Goal: Information Seeking & Learning: Learn about a topic

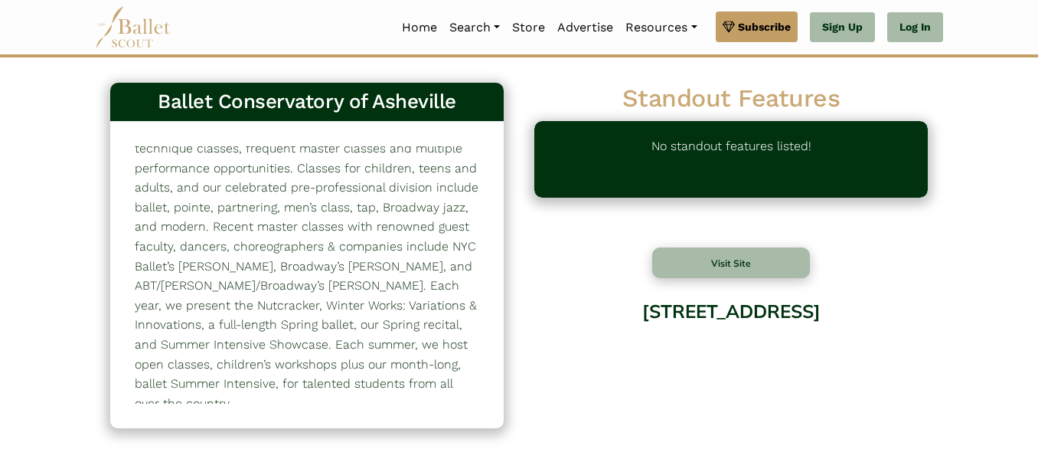
scroll to position [56, 0]
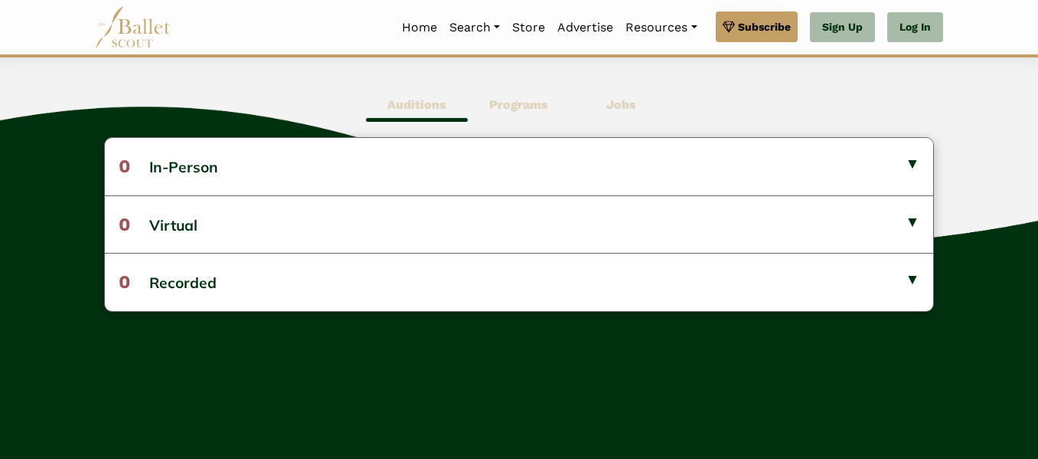
scroll to position [410, 0]
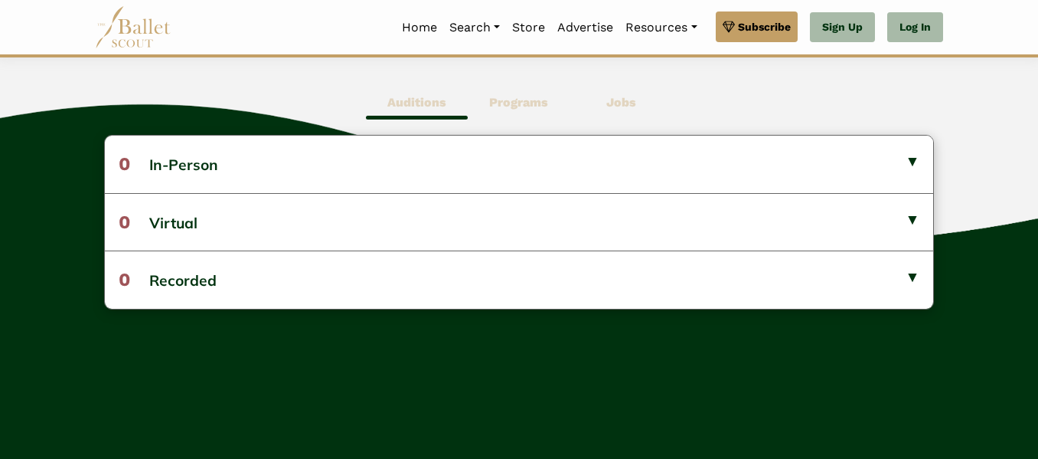
click at [540, 93] on span "Programs" at bounding box center [519, 102] width 102 height 35
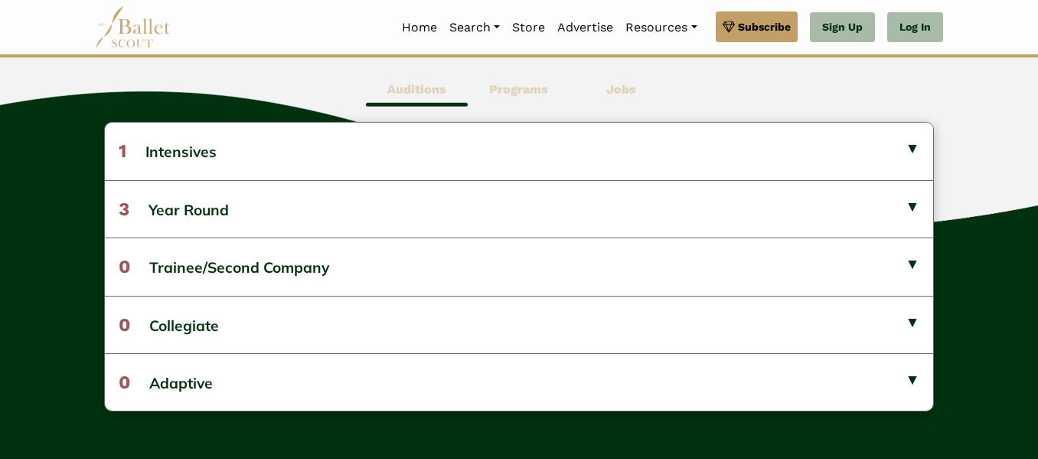
scroll to position [425, 0]
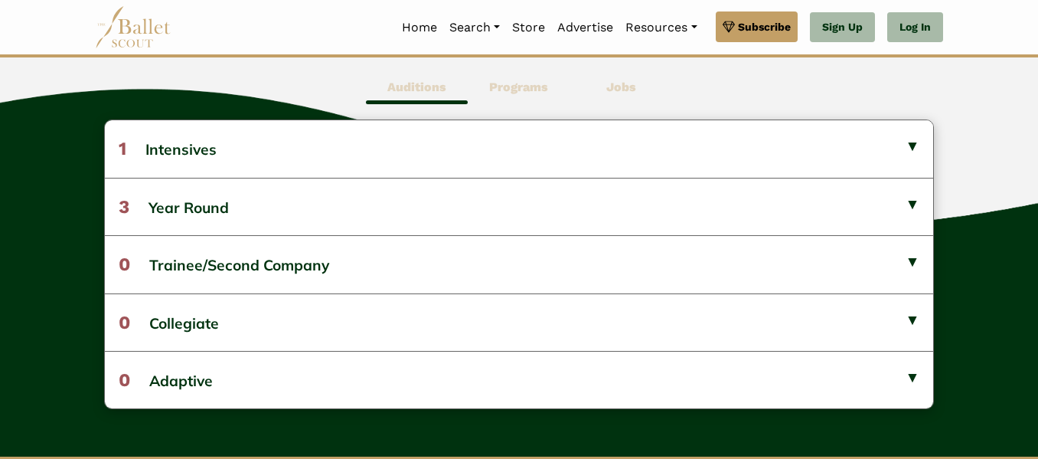
click at [413, 84] on b "Auditions" at bounding box center [416, 87] width 59 height 15
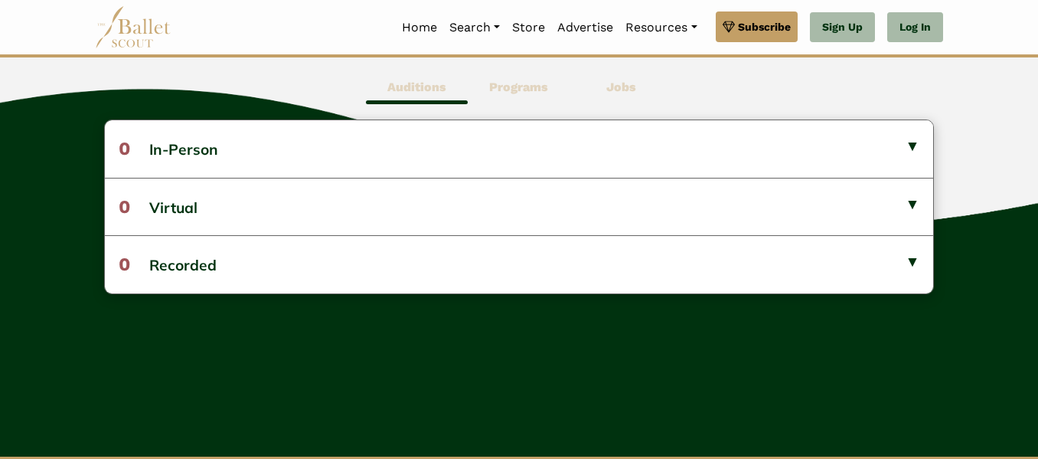
click at [625, 98] on span "Jobs" at bounding box center [621, 87] width 102 height 35
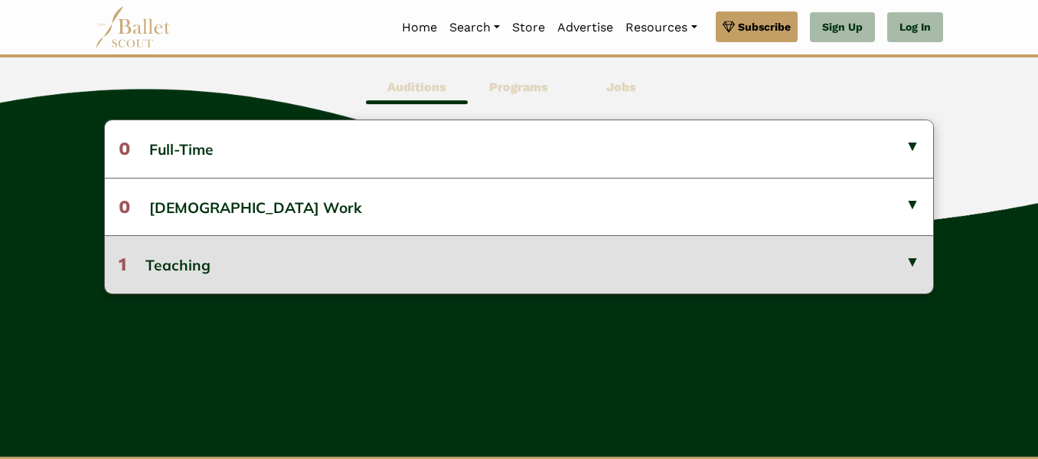
click at [622, 284] on button "1 Teaching" at bounding box center [519, 263] width 829 height 57
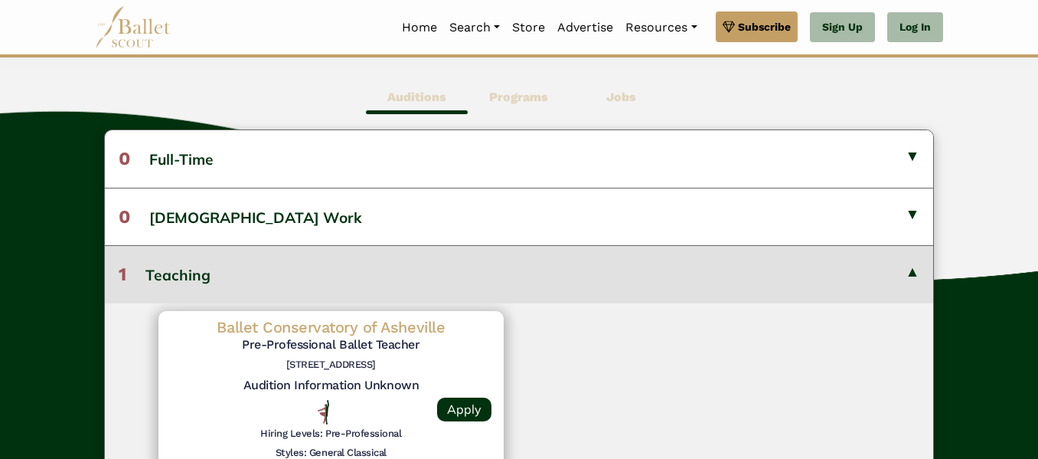
scroll to position [404, 0]
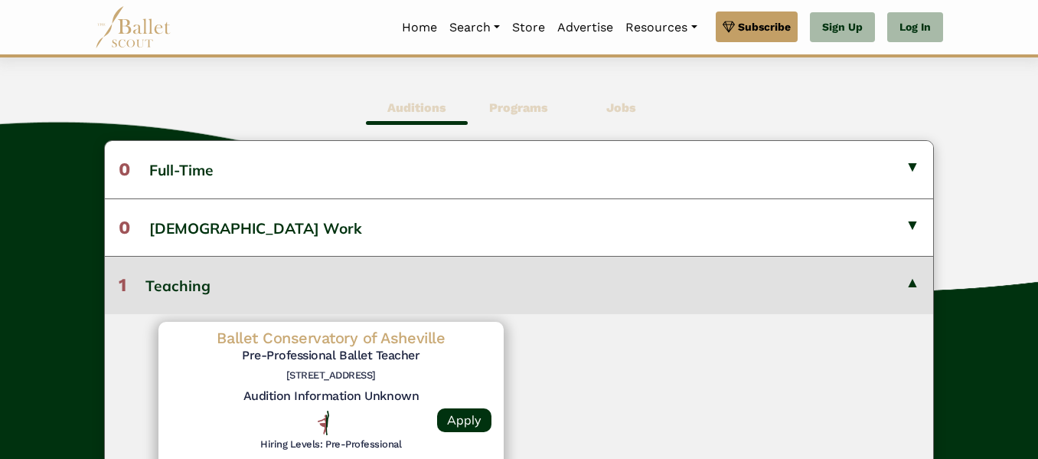
click at [524, 126] on div "Auditions Programs Jobs 0 In-Person No listings found! No listings found! 0 0 1" at bounding box center [519, 315] width 1038 height 519
click at [520, 116] on span "Programs" at bounding box center [519, 107] width 102 height 35
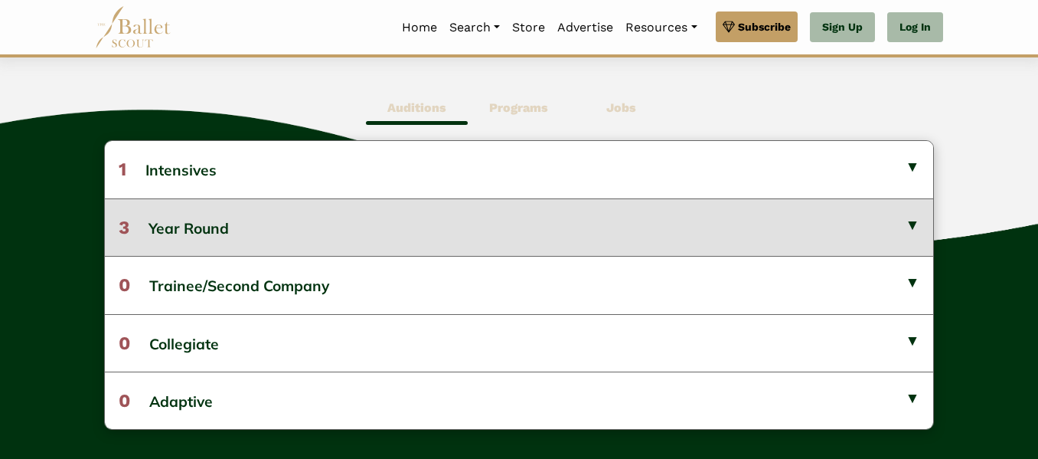
click at [433, 210] on button "3 Year Round" at bounding box center [519, 226] width 829 height 57
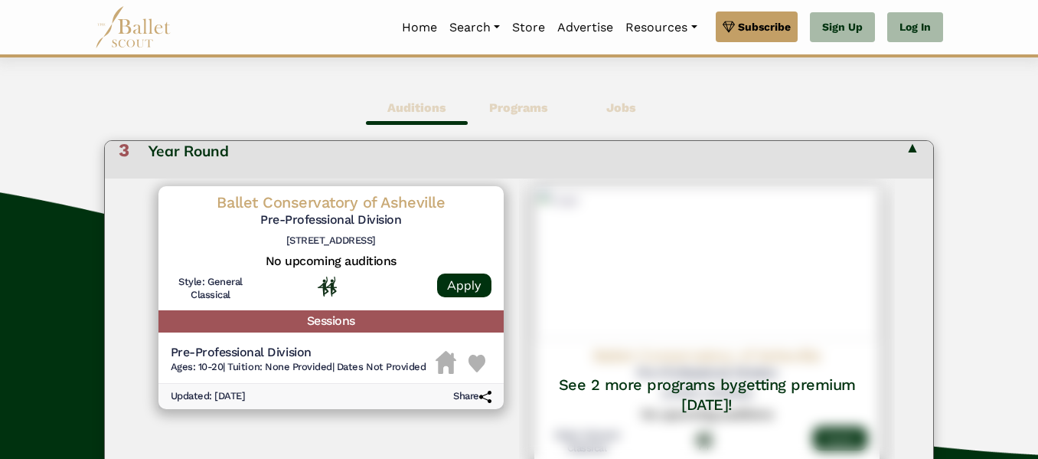
scroll to position [0, 0]
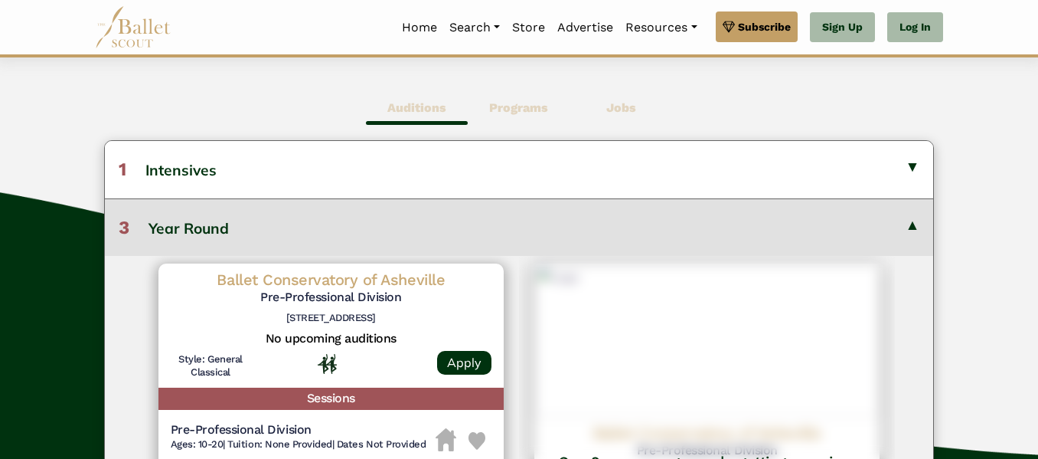
click at [402, 109] on b "Auditions" at bounding box center [416, 107] width 59 height 15
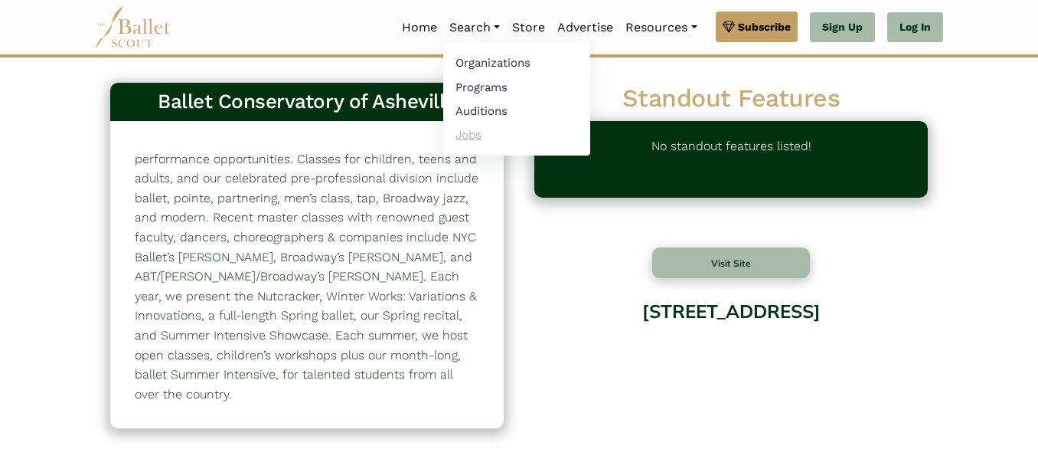
click at [502, 135] on link "Jobs" at bounding box center [516, 134] width 147 height 24
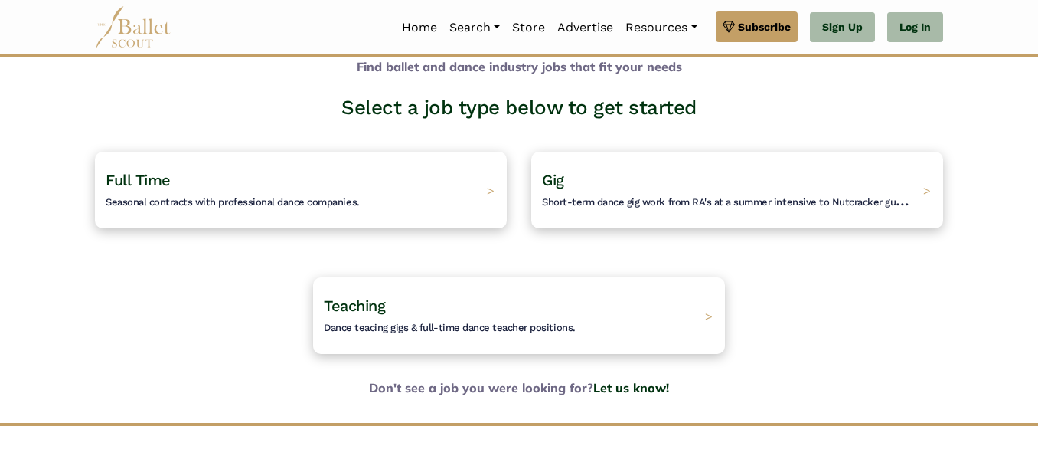
scroll to position [75, 0]
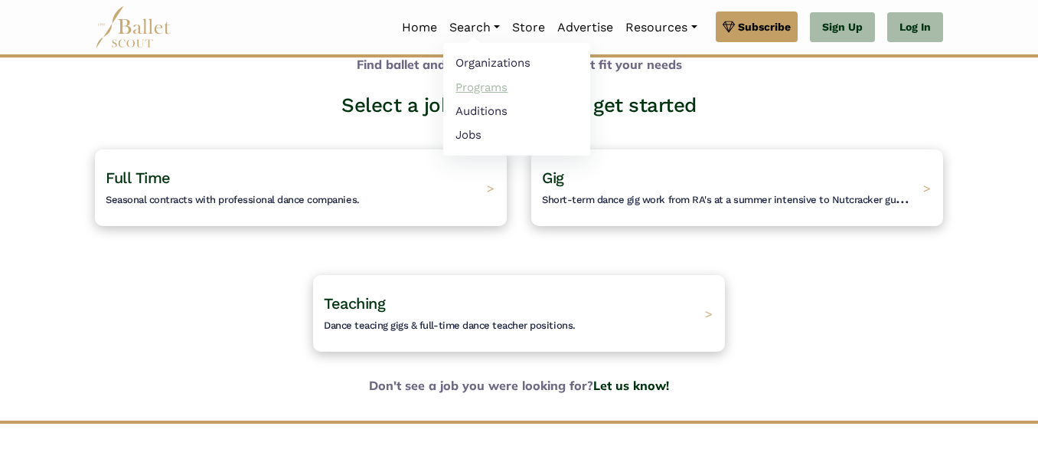
click at [483, 94] on link "Programs" at bounding box center [516, 87] width 147 height 24
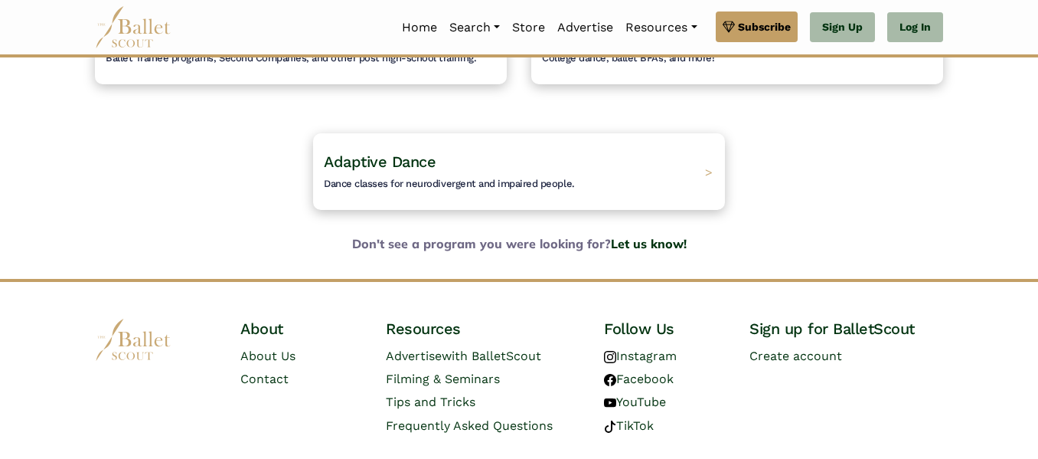
scroll to position [344, 0]
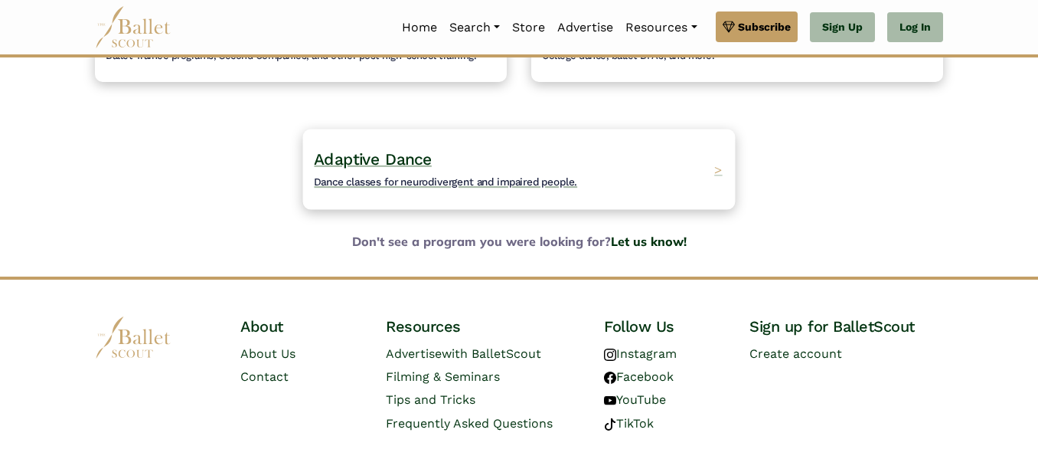
click at [538, 173] on h4 "Adaptive Dance Dance classes for neurodivergent and impaired people." at bounding box center [445, 170] width 263 height 42
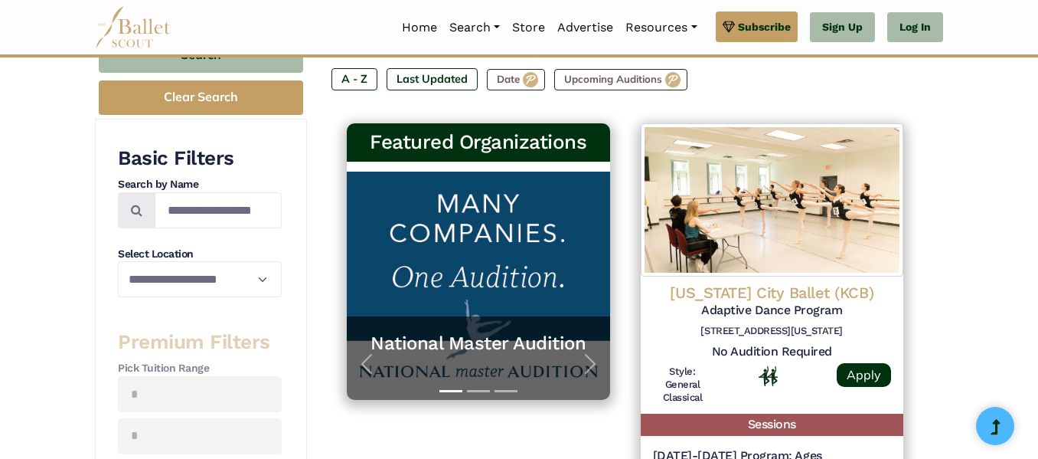
scroll to position [122, 0]
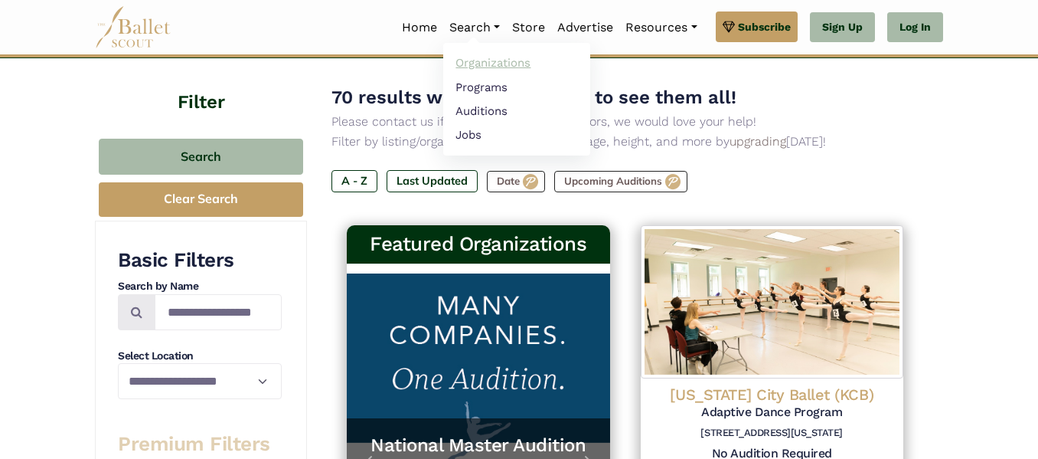
click at [479, 60] on link "Organizations" at bounding box center [516, 63] width 147 height 24
